Goal: Navigation & Orientation: Find specific page/section

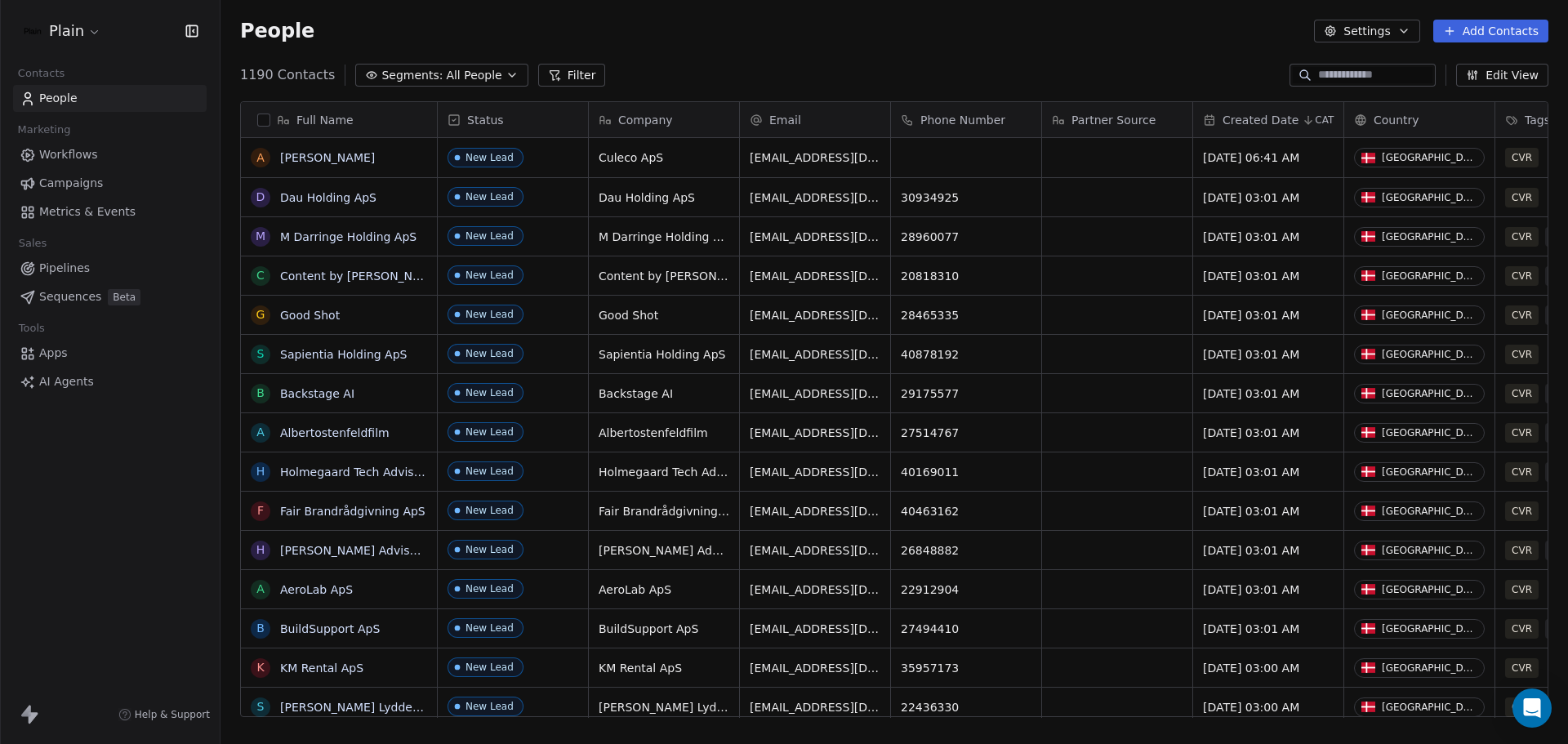
scroll to position [642, 1335]
click at [76, 31] on html "Plain Contacts People Marketing Workflows Campaigns Metrics & Events Sales Pipe…" at bounding box center [784, 372] width 1568 height 744
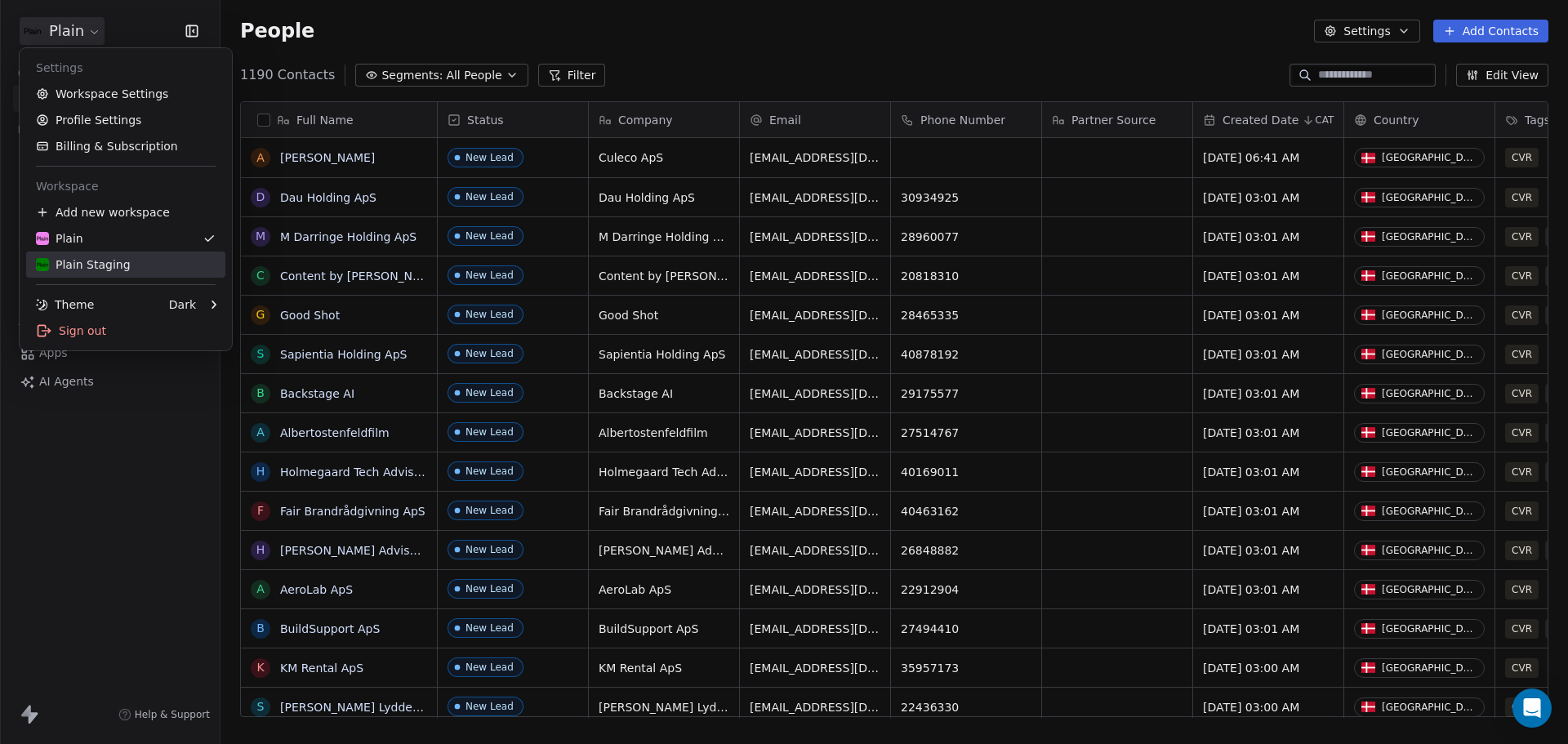
click at [118, 263] on div "Plain Staging" at bounding box center [84, 265] width 95 height 16
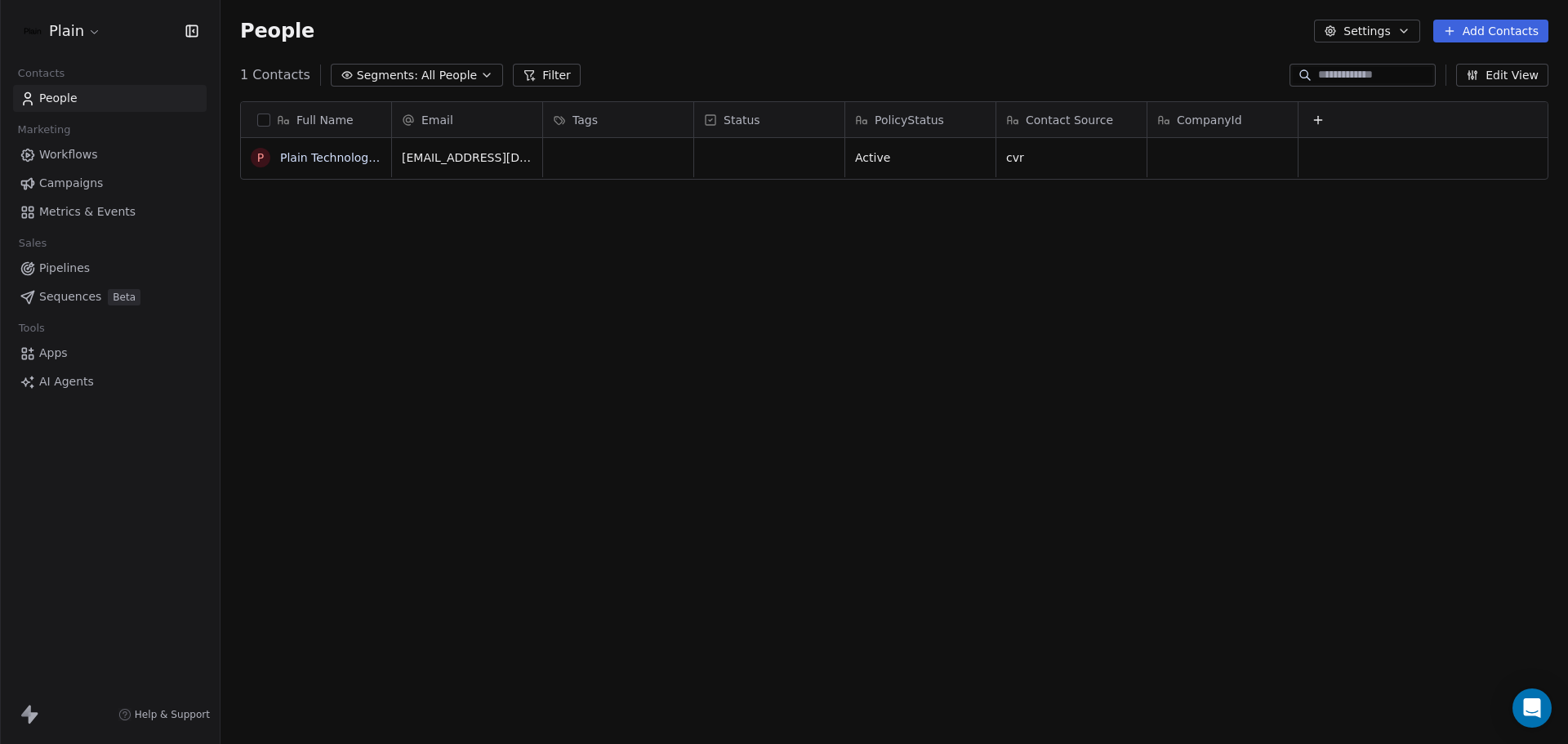
scroll to position [642, 1335]
click at [68, 91] on span "People" at bounding box center [58, 99] width 38 height 17
click at [67, 93] on span "People" at bounding box center [58, 99] width 38 height 17
click at [79, 148] on span "Workflows" at bounding box center [68, 155] width 59 height 17
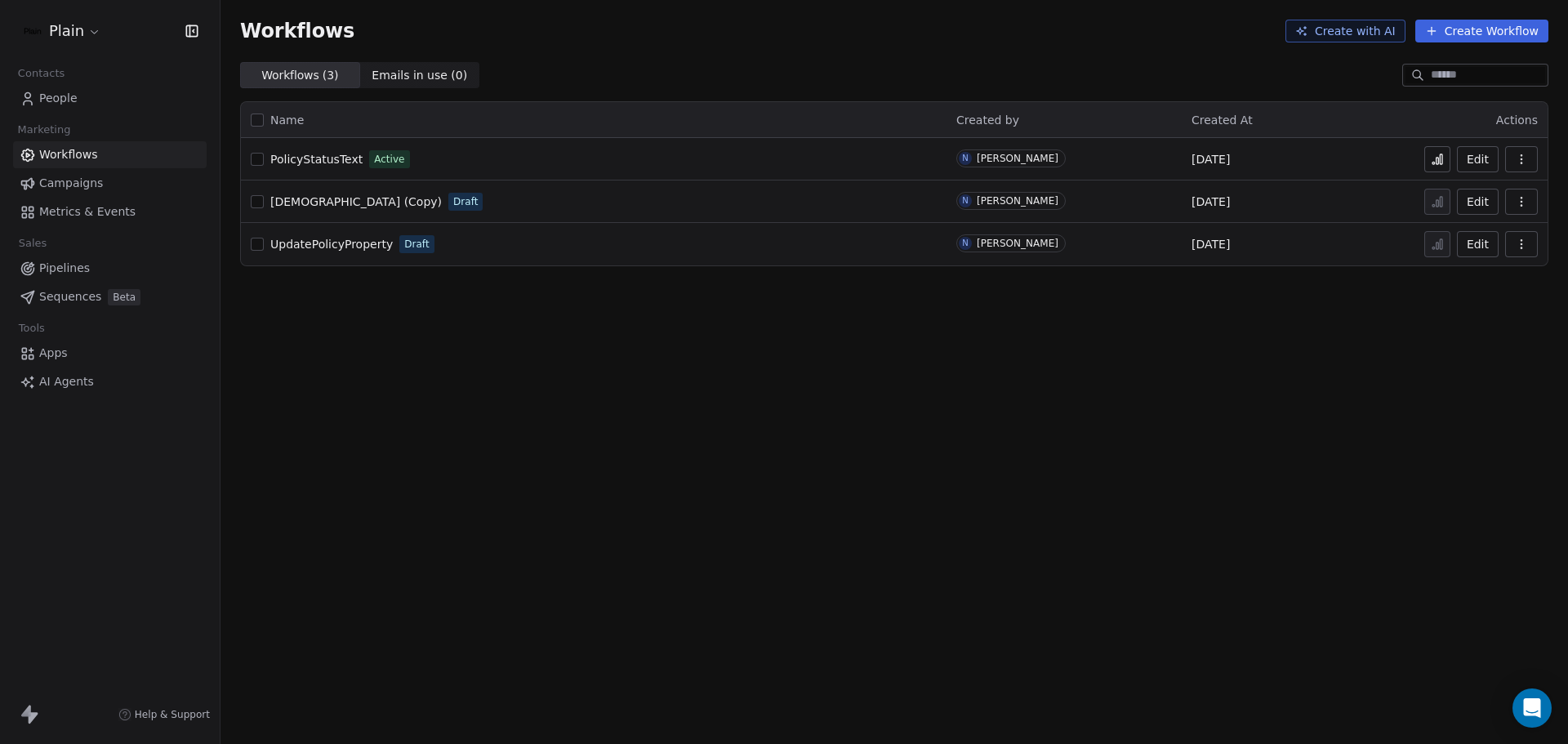
click at [298, 159] on span "PolicyStatusText" at bounding box center [317, 159] width 93 height 13
click at [82, 99] on link "People" at bounding box center [110, 98] width 194 height 27
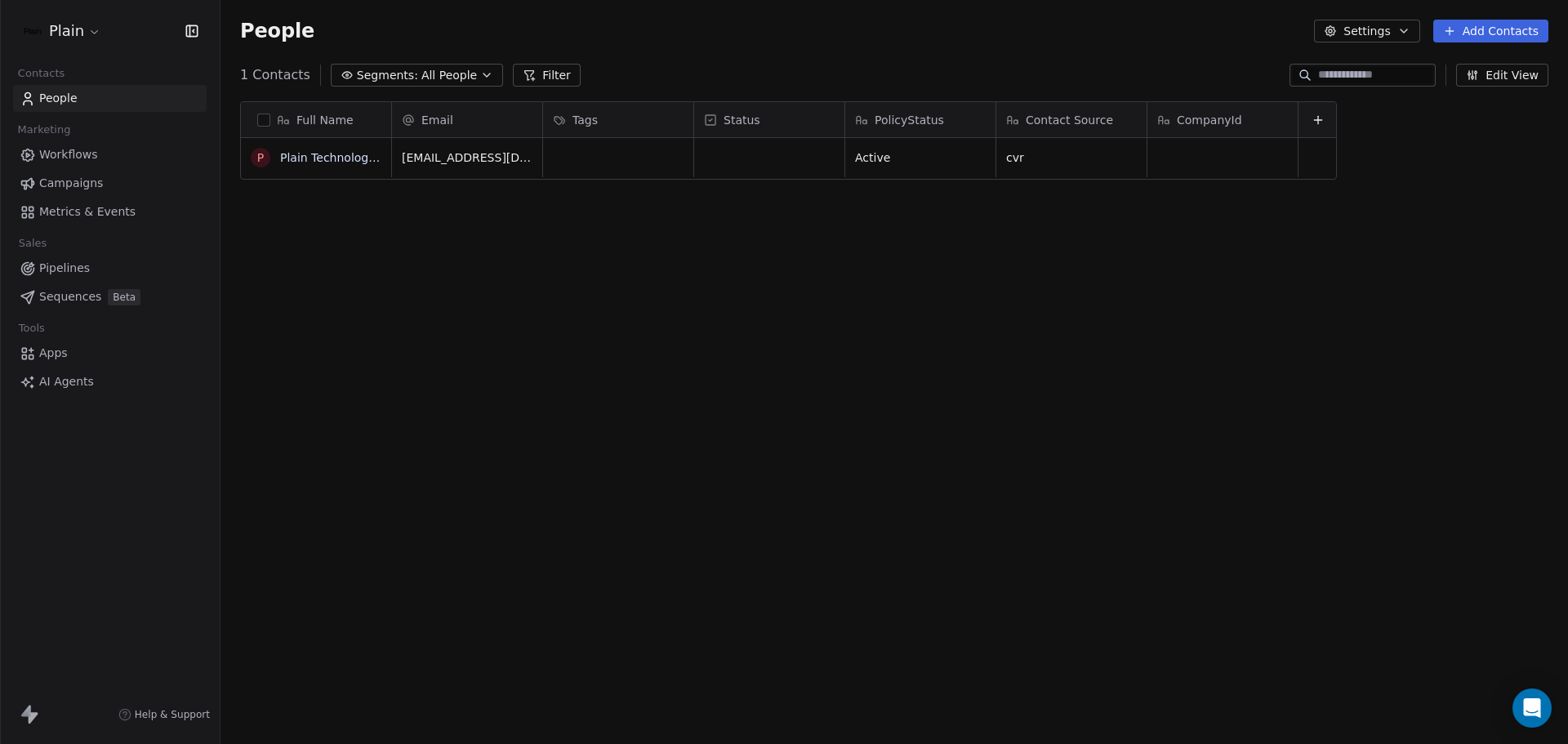
scroll to position [642, 1335]
click at [893, 119] on span "PolicyStatus" at bounding box center [910, 119] width 69 height 16
click at [893, 118] on html "Plain Contacts People Marketing Workflows Campaigns Metrics & Events Sales Pipe…" at bounding box center [784, 372] width 1568 height 744
drag, startPoint x: 893, startPoint y: 162, endPoint x: 872, endPoint y: 131, distance: 37.4
click at [935, 303] on div "Full Name P Plain Technologies ApS Email Tags Status PolicyStatus Contact Sourc…" at bounding box center [894, 415] width 1347 height 655
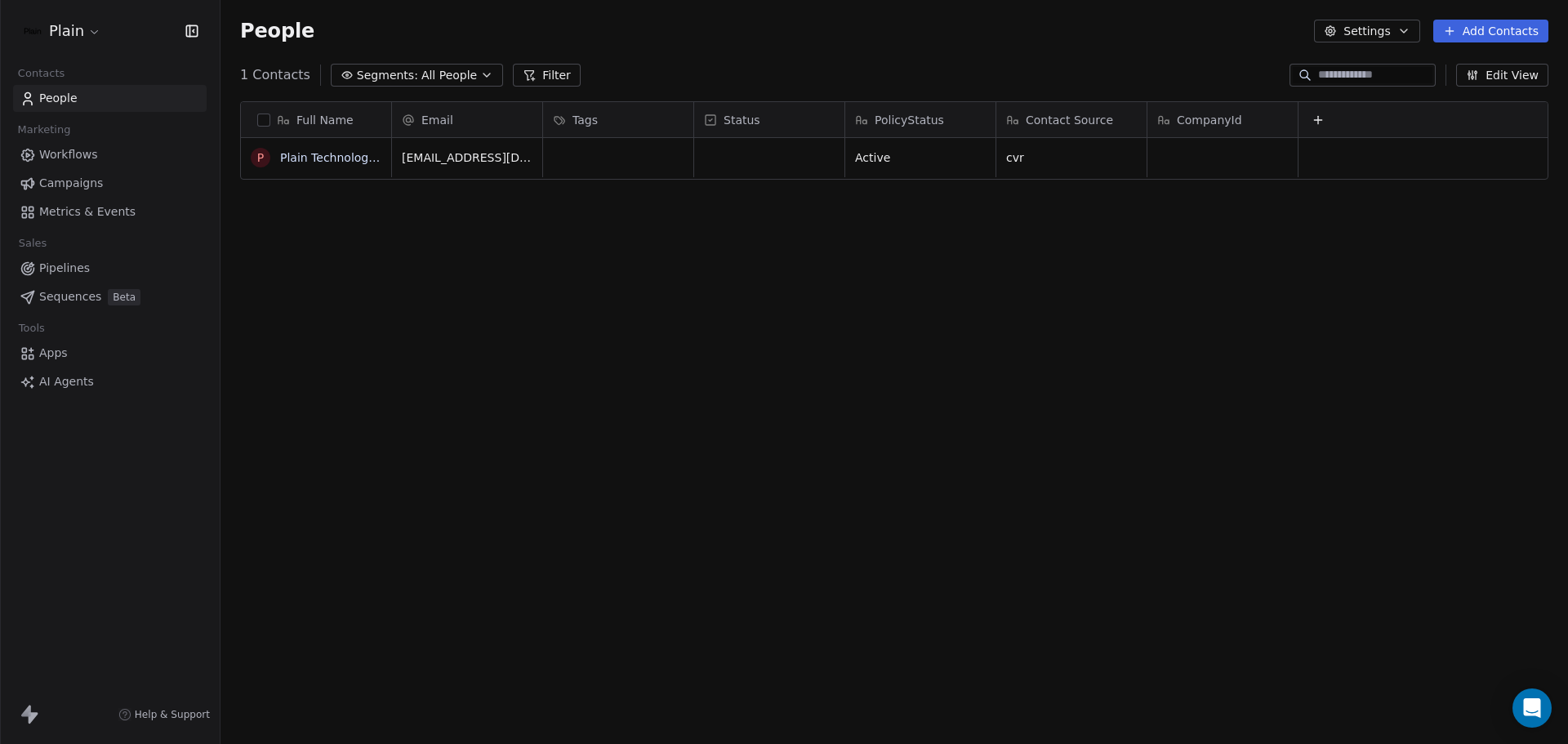
click at [924, 301] on div "Full Name P Plain Technologies ApS Email Tags Status PolicyStatus Contact Sourc…" at bounding box center [894, 415] width 1347 height 655
